Goal: Download file/media

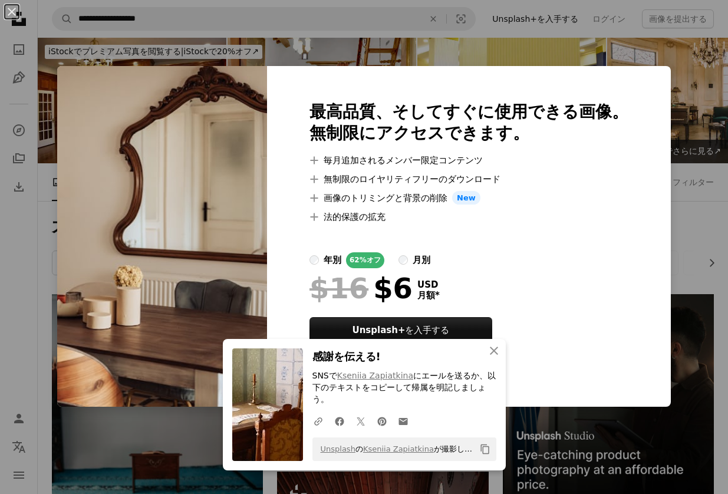
scroll to position [4423, 0]
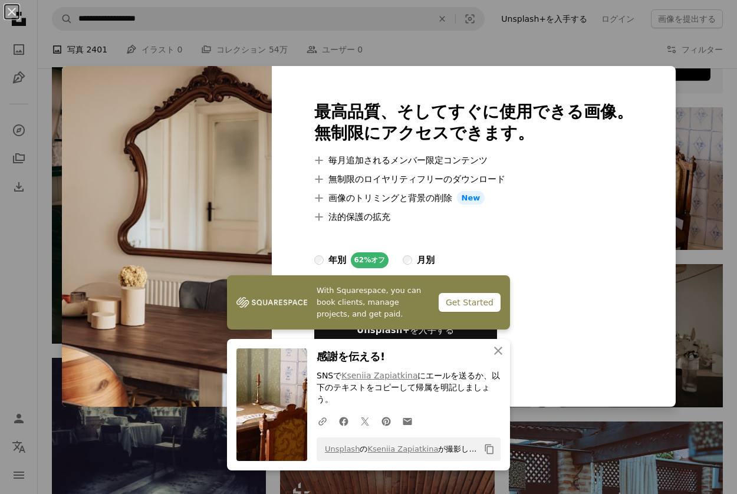
click at [699, 205] on div "An X shape With Squarespace, you can book clients, manage projects, and get pai…" at bounding box center [368, 247] width 737 height 494
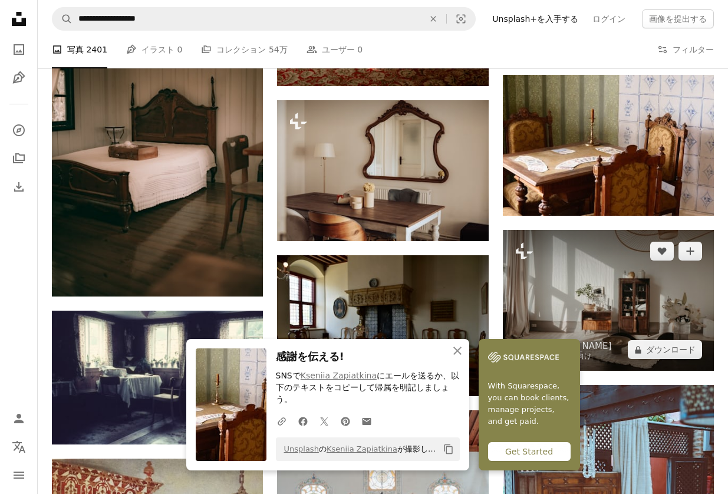
scroll to position [4541, 0]
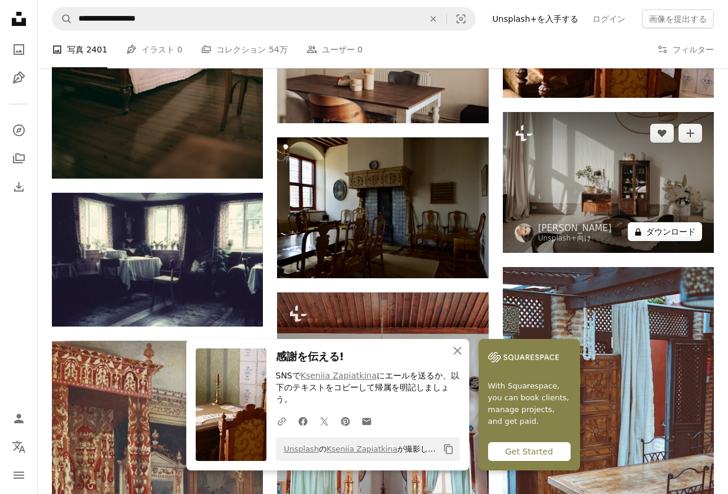
click at [669, 222] on button "A lock ダウンロード" at bounding box center [665, 231] width 74 height 19
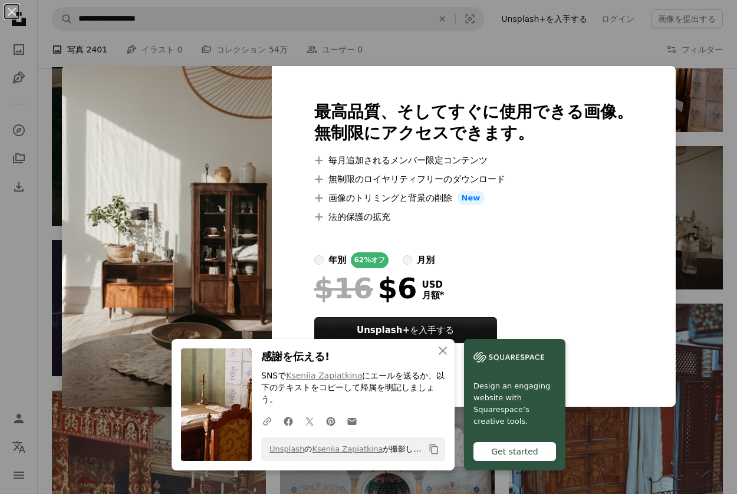
click at [714, 305] on div "An X shape An X shape 閉じる 感謝を伝える! SNSで Kseniia Zapiatkina にエールを送るか、以下のテキストをコピーし…" at bounding box center [368, 247] width 737 height 494
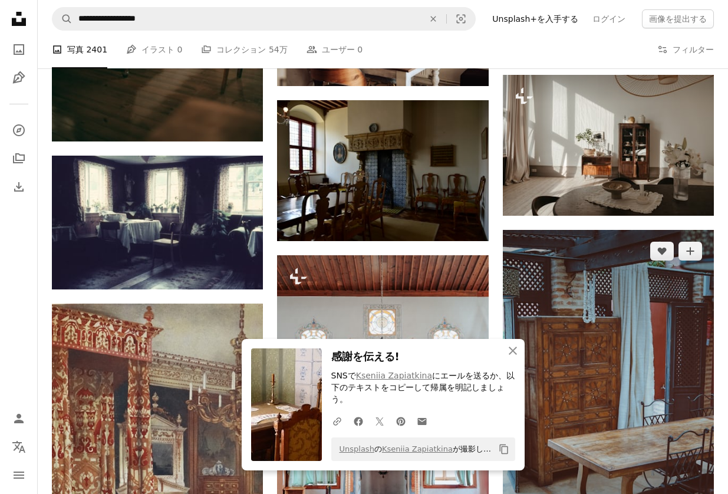
scroll to position [4659, 0]
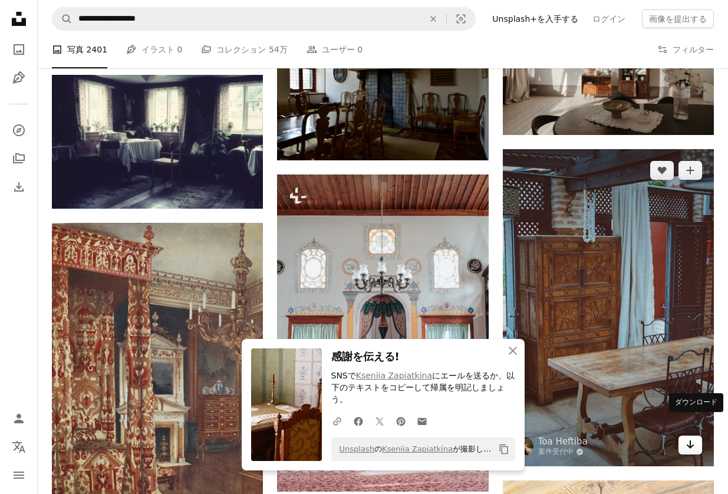
click at [689, 438] on icon "Arrow pointing down" at bounding box center [690, 445] width 9 height 14
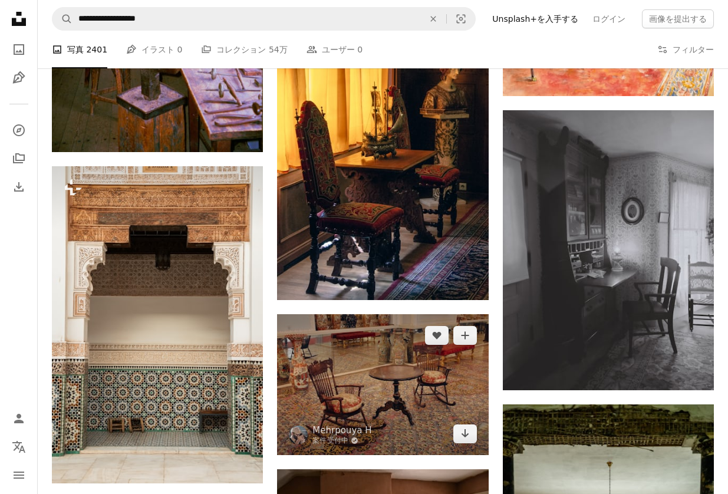
scroll to position [5367, 0]
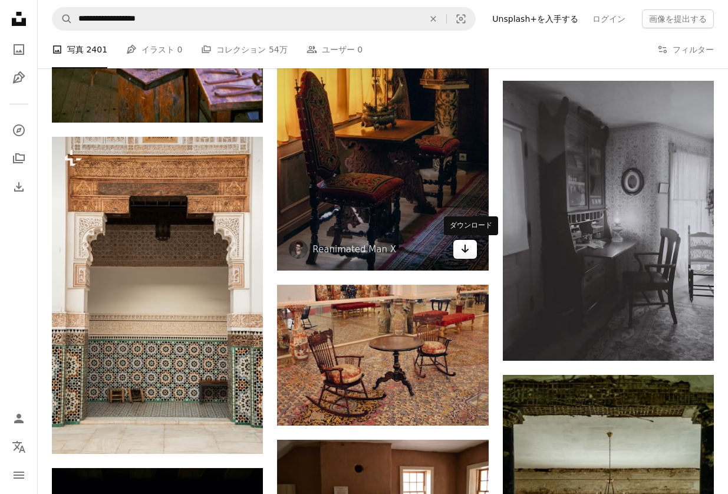
click at [471, 249] on link "Arrow pointing down" at bounding box center [466, 249] width 24 height 19
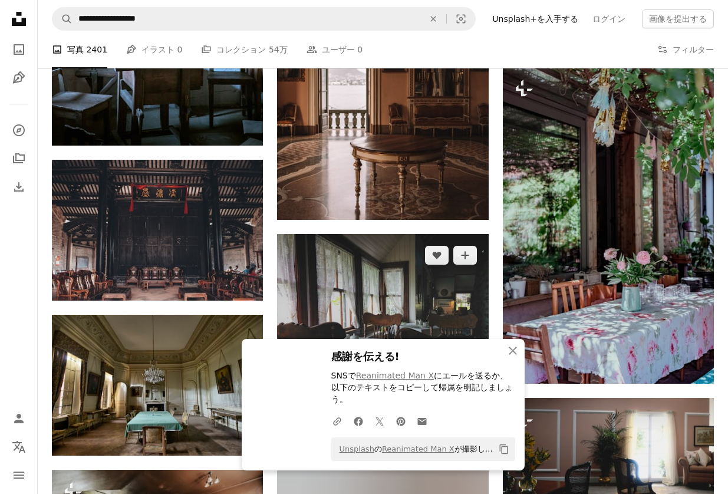
scroll to position [6015, 0]
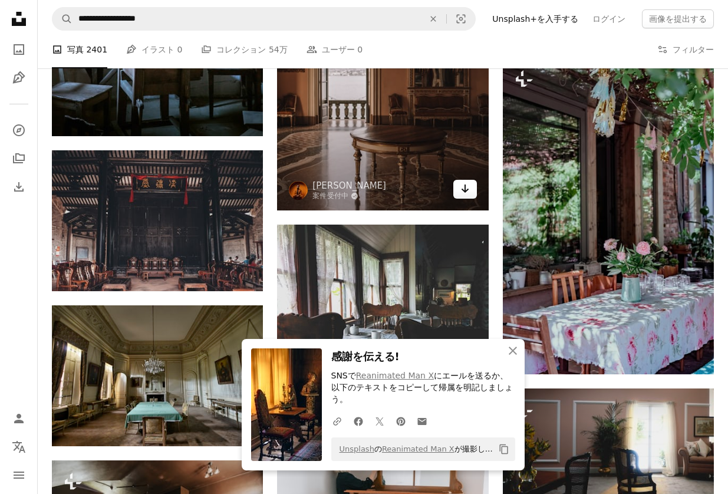
click at [465, 186] on icon "ダウンロード" at bounding box center [465, 189] width 8 height 8
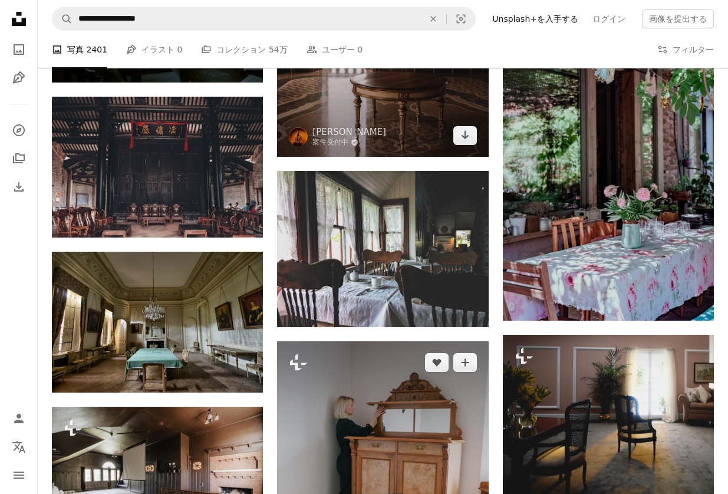
scroll to position [6251, 0]
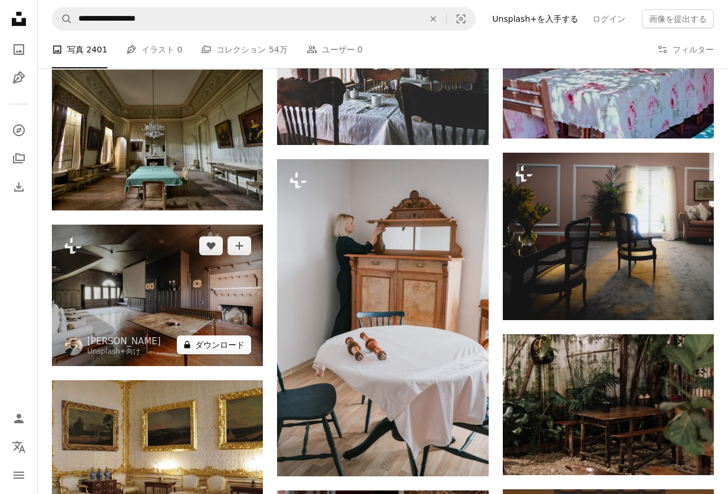
click at [231, 340] on button "A lock ダウンロード" at bounding box center [214, 345] width 74 height 19
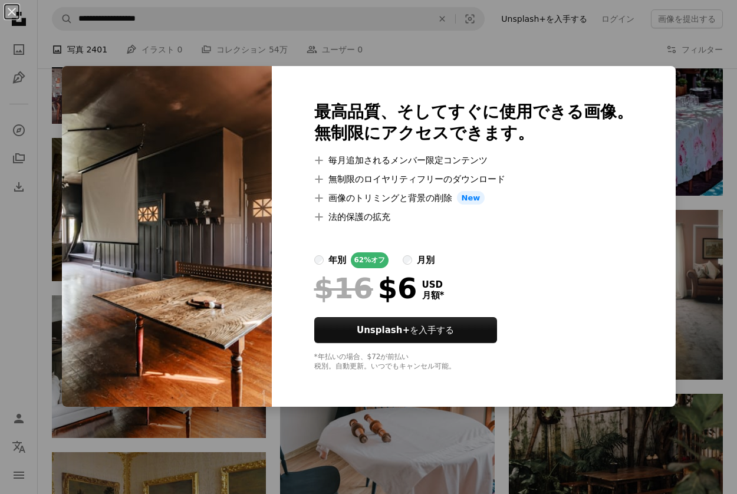
click at [707, 309] on div "An X shape 最高品質、そしてすぐに使用できる画像。 無制限にアクセスできます。 A plus sign 毎月追加されるメンバー限定コンテンツ A p…" at bounding box center [368, 247] width 737 height 494
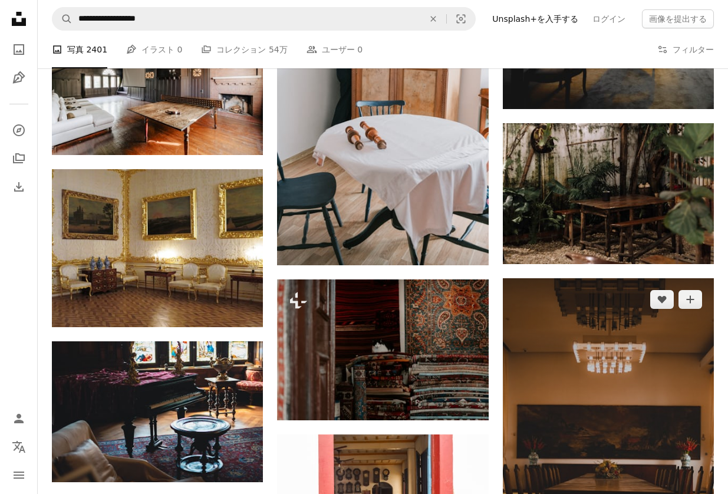
scroll to position [6605, 0]
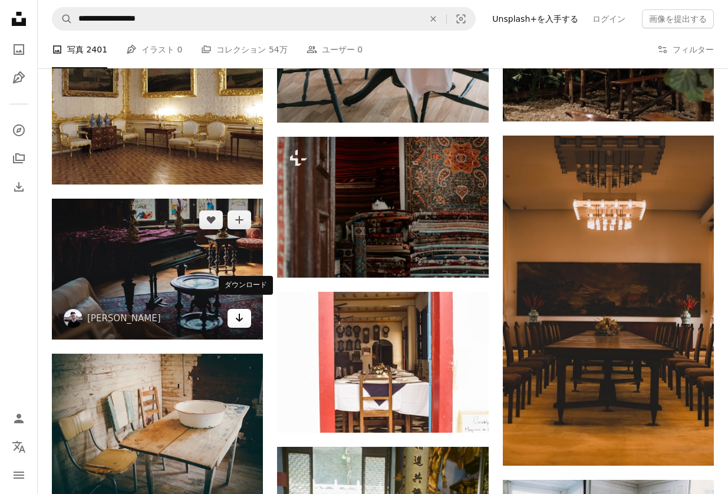
click at [243, 311] on icon "Arrow pointing down" at bounding box center [239, 318] width 9 height 14
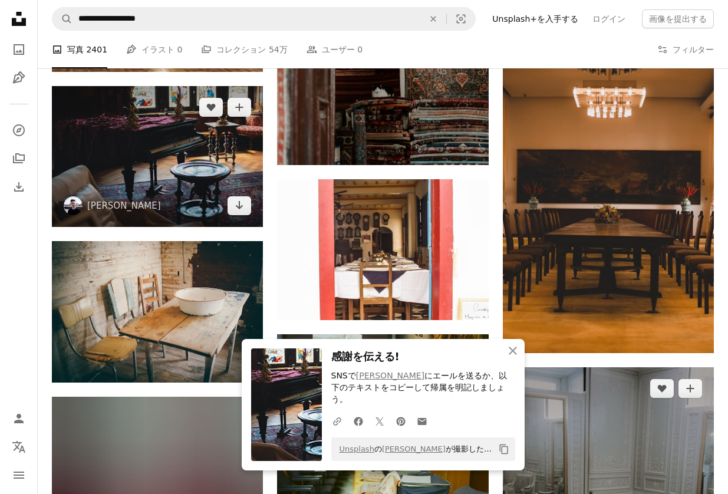
scroll to position [6723, 0]
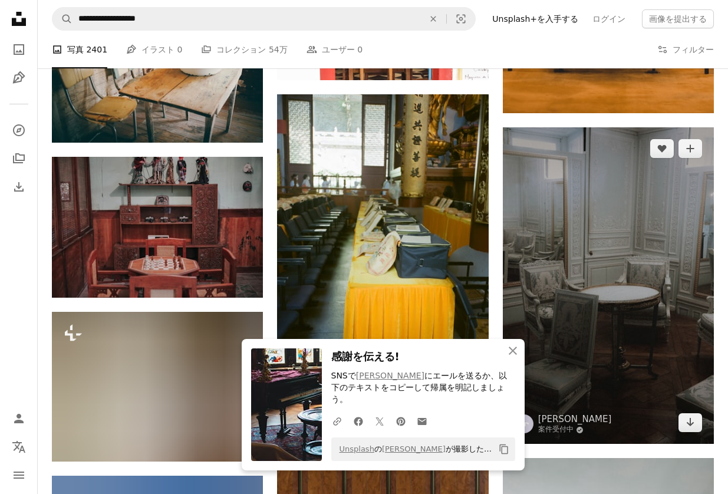
scroll to position [6959, 0]
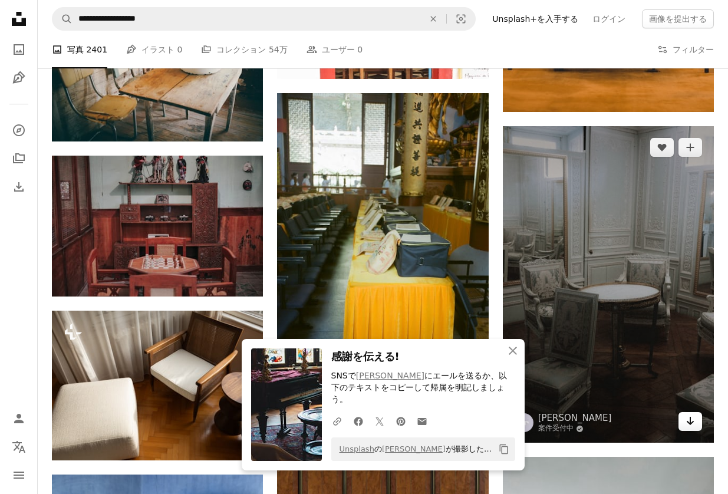
click at [695, 414] on icon "Arrow pointing down" at bounding box center [690, 421] width 9 height 14
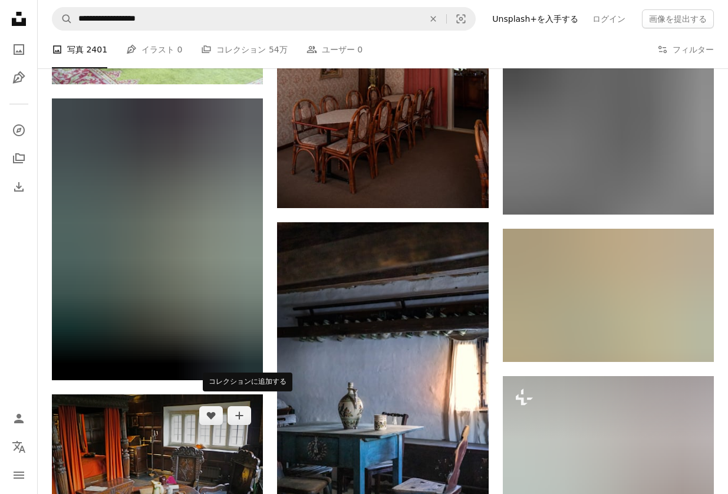
scroll to position [7667, 0]
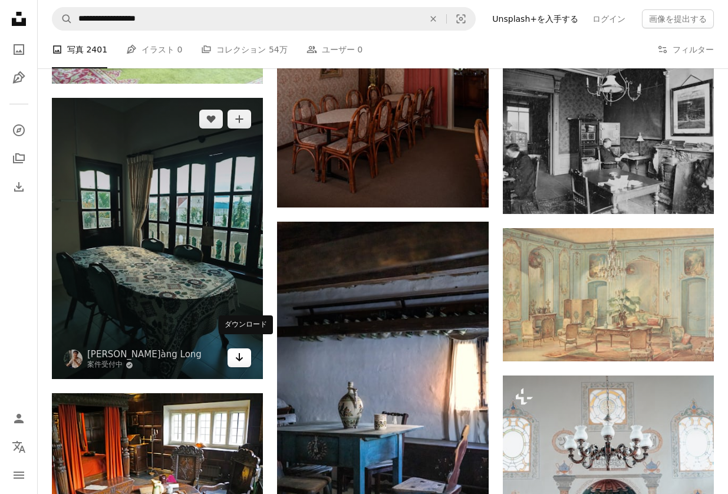
click at [241, 350] on icon "Arrow pointing down" at bounding box center [239, 357] width 9 height 14
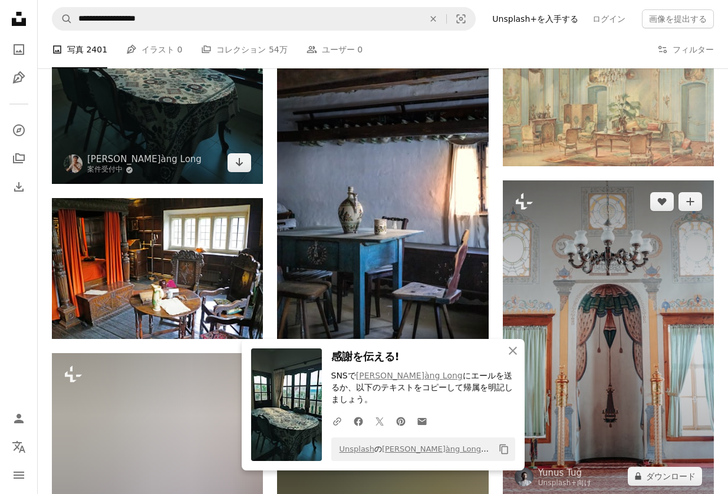
scroll to position [7903, 0]
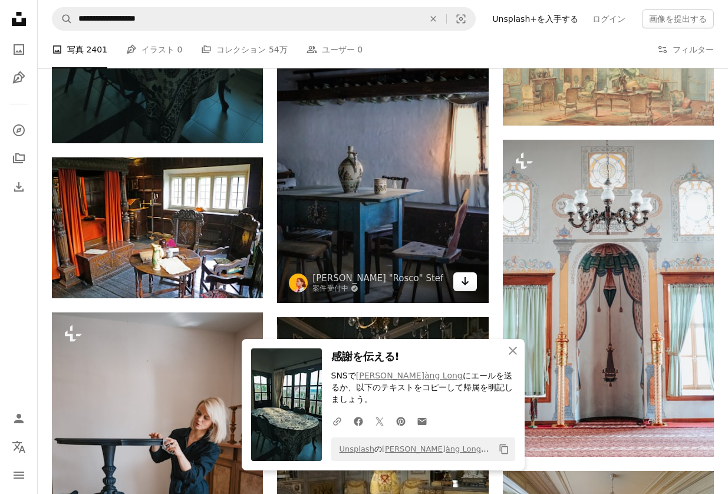
click at [470, 281] on link "Arrow pointing down" at bounding box center [466, 281] width 24 height 19
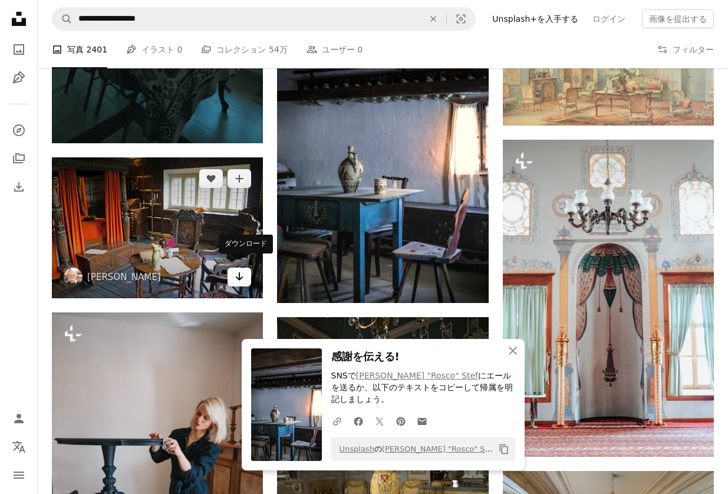
click at [241, 270] on icon "Arrow pointing down" at bounding box center [239, 277] width 9 height 14
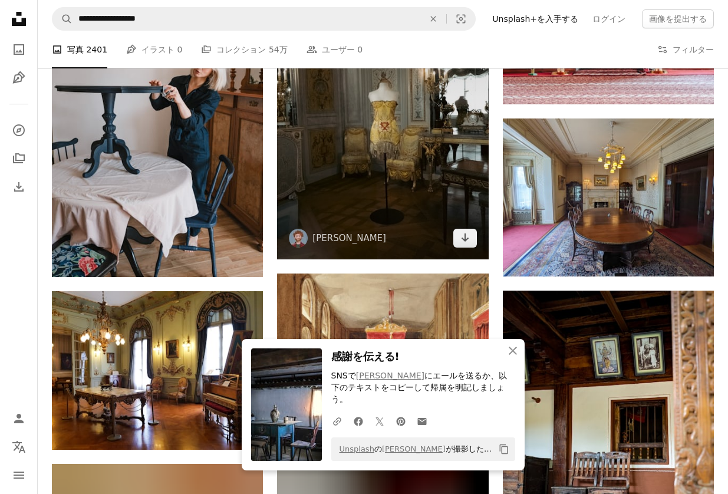
scroll to position [8257, 0]
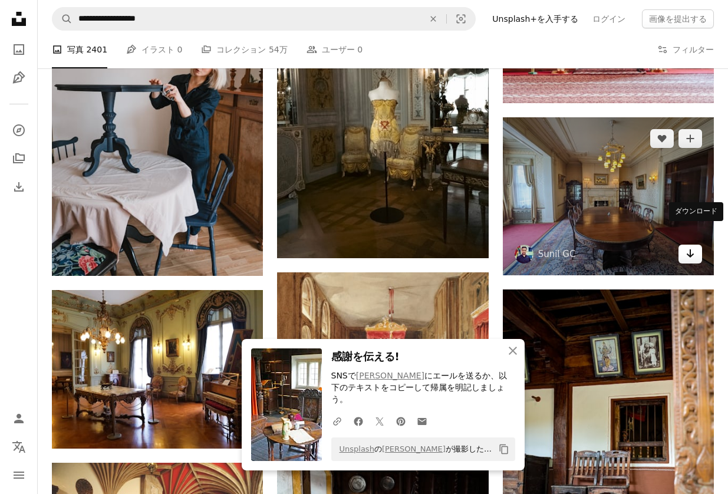
click at [692, 247] on icon "Arrow pointing down" at bounding box center [690, 254] width 9 height 14
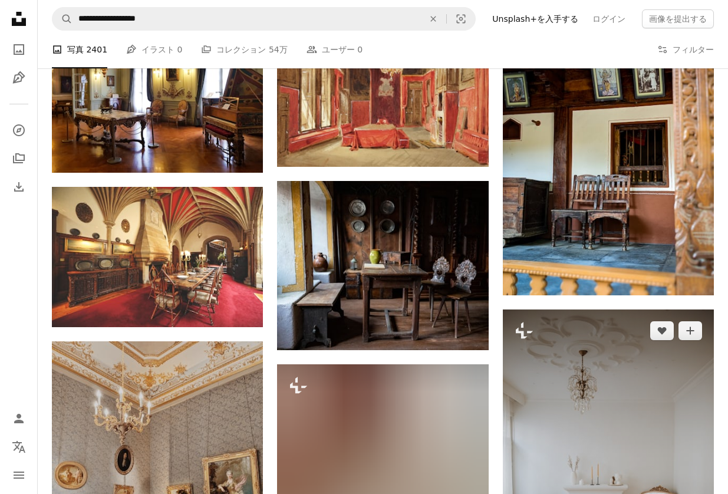
scroll to position [8433, 0]
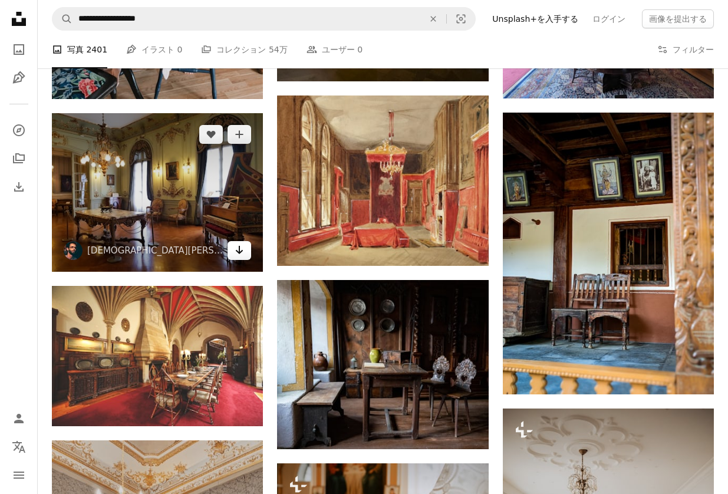
click at [244, 244] on icon "Arrow pointing down" at bounding box center [239, 250] width 9 height 14
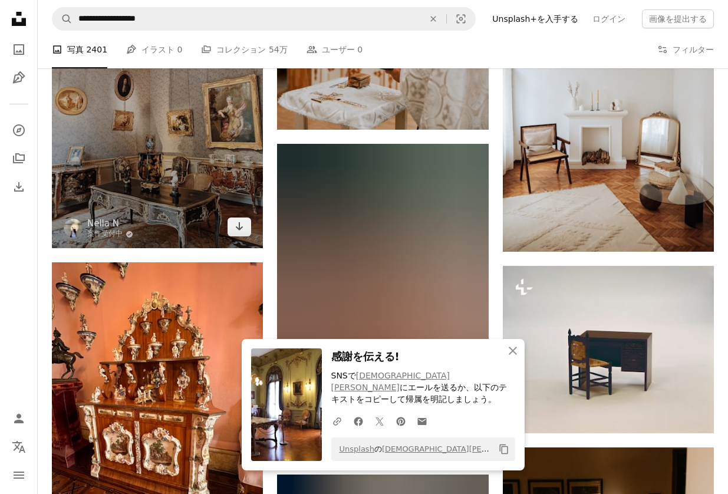
scroll to position [8846, 0]
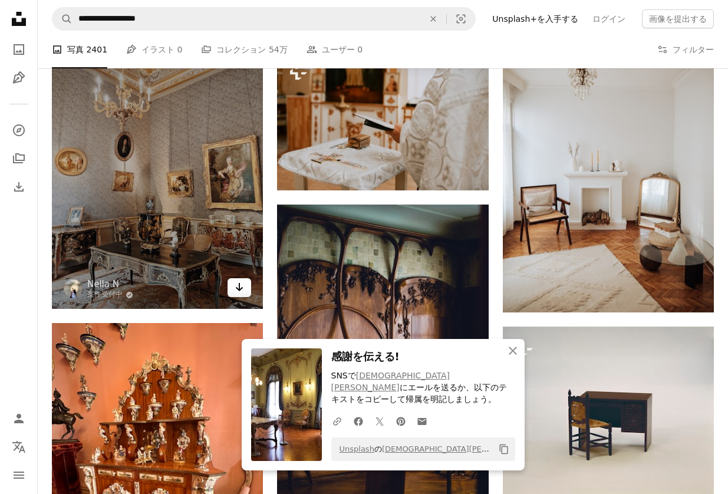
click at [242, 280] on icon "Arrow pointing down" at bounding box center [239, 287] width 9 height 14
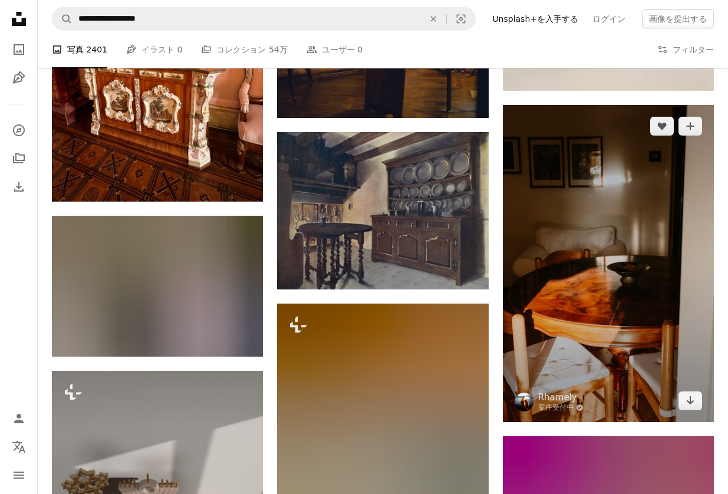
scroll to position [9259, 0]
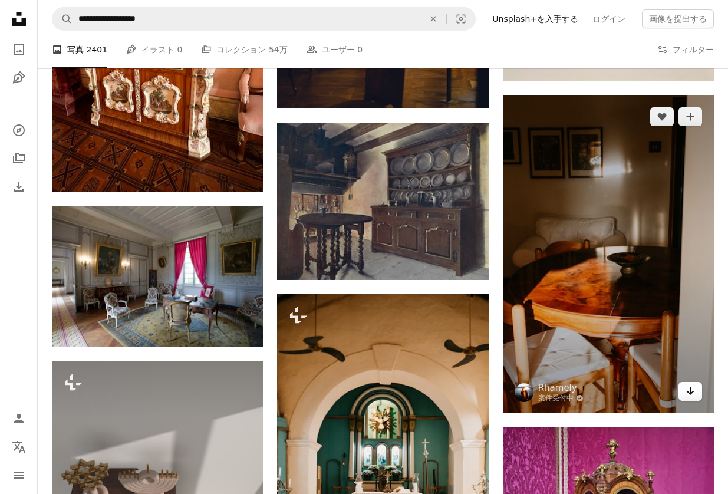
click at [693, 384] on icon "Arrow pointing down" at bounding box center [690, 391] width 9 height 14
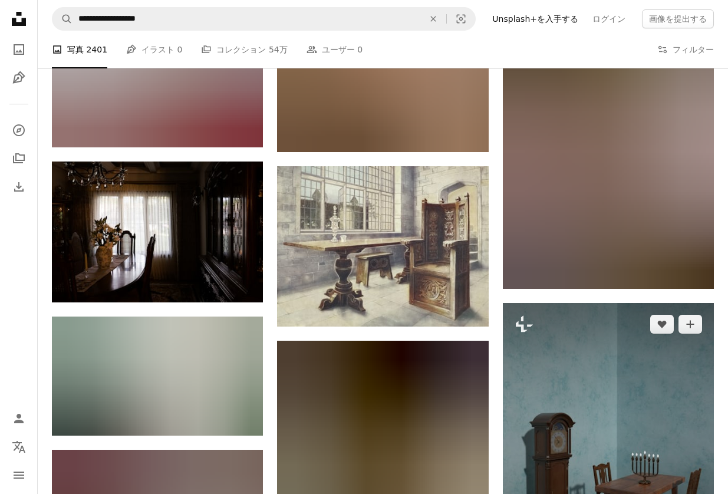
scroll to position [11146, 0]
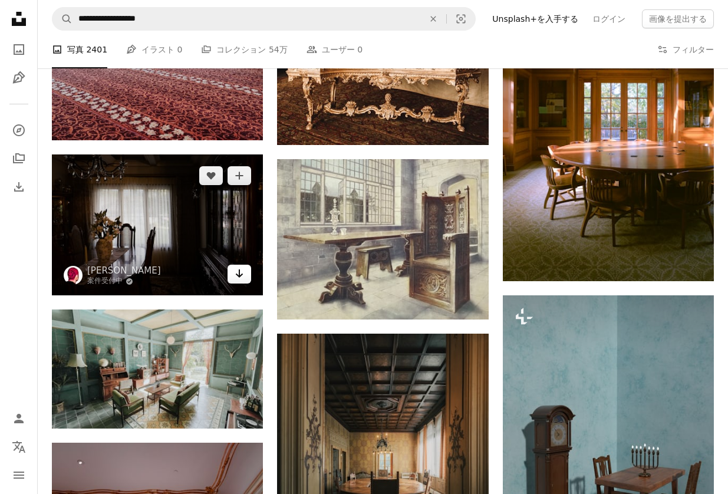
click at [242, 268] on icon "Arrow pointing down" at bounding box center [239, 274] width 9 height 14
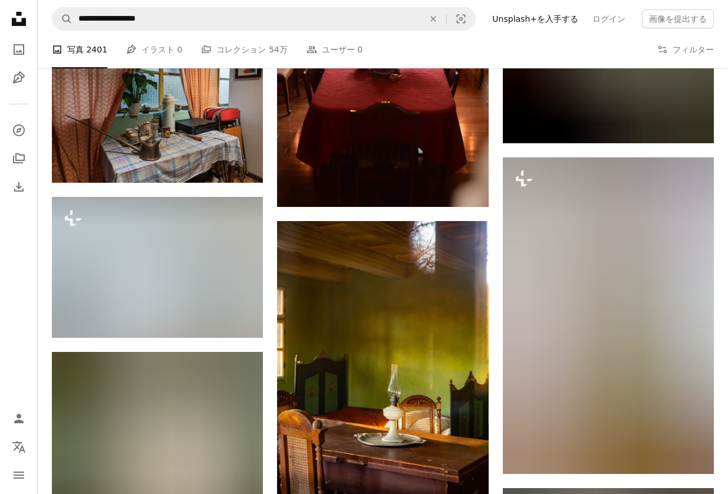
scroll to position [12621, 0]
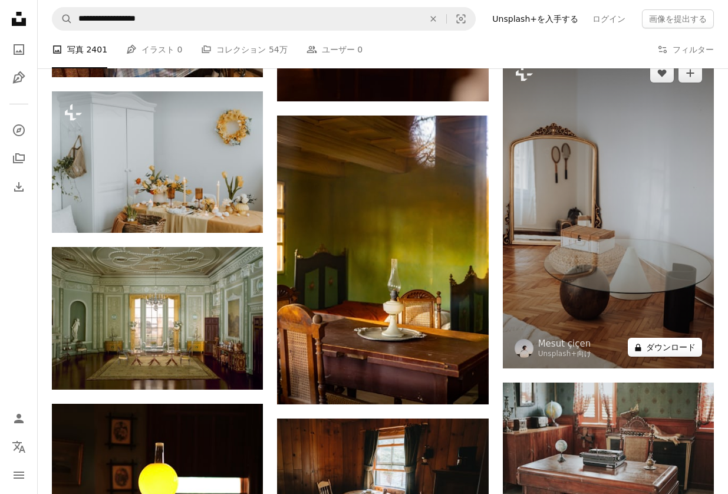
click at [667, 338] on button "A lock ダウンロード" at bounding box center [665, 347] width 74 height 19
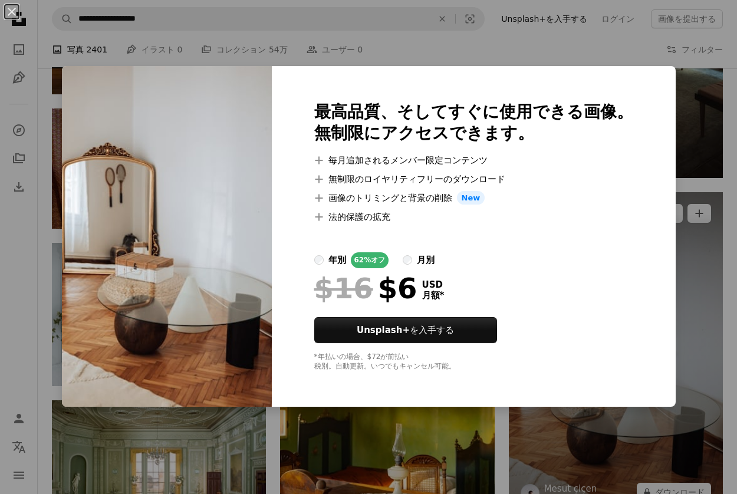
click at [695, 239] on div "An X shape 最高品質、そしてすぐに使用できる画像。 無制限にアクセスできます。 A plus sign 毎月追加されるメンバー限定コンテンツ A p…" at bounding box center [368, 247] width 737 height 494
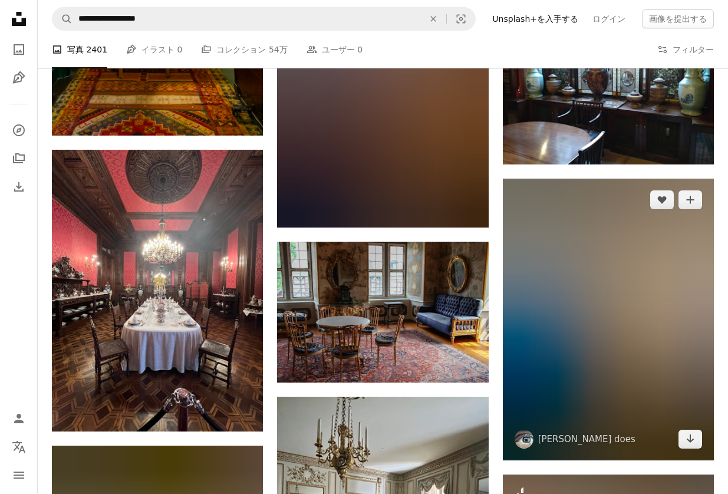
scroll to position [14272, 0]
